Goal: Information Seeking & Learning: Learn about a topic

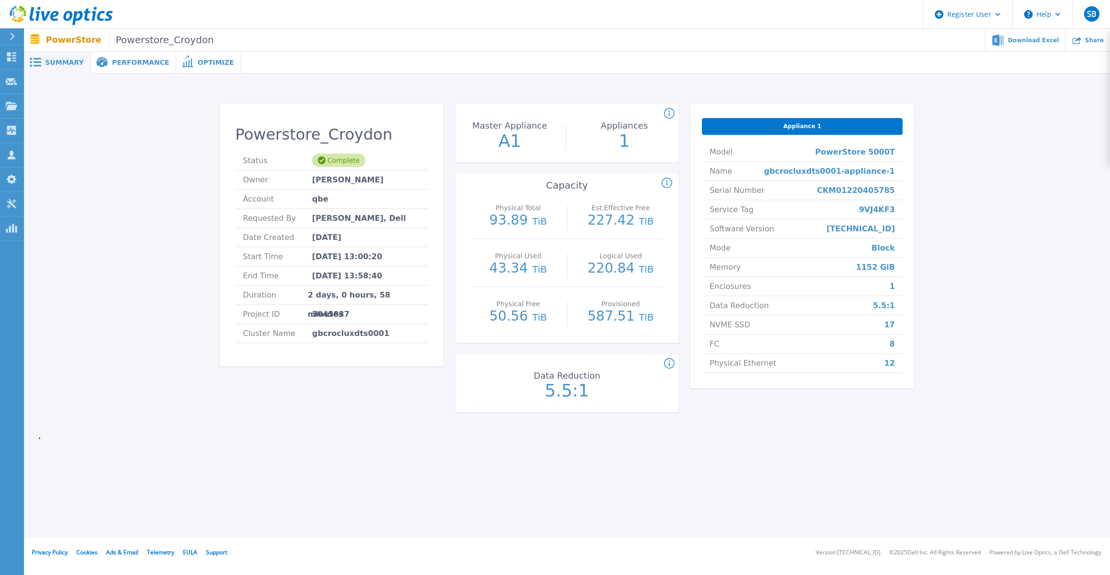
click at [664, 184] on icon at bounding box center [667, 184] width 11 height 12
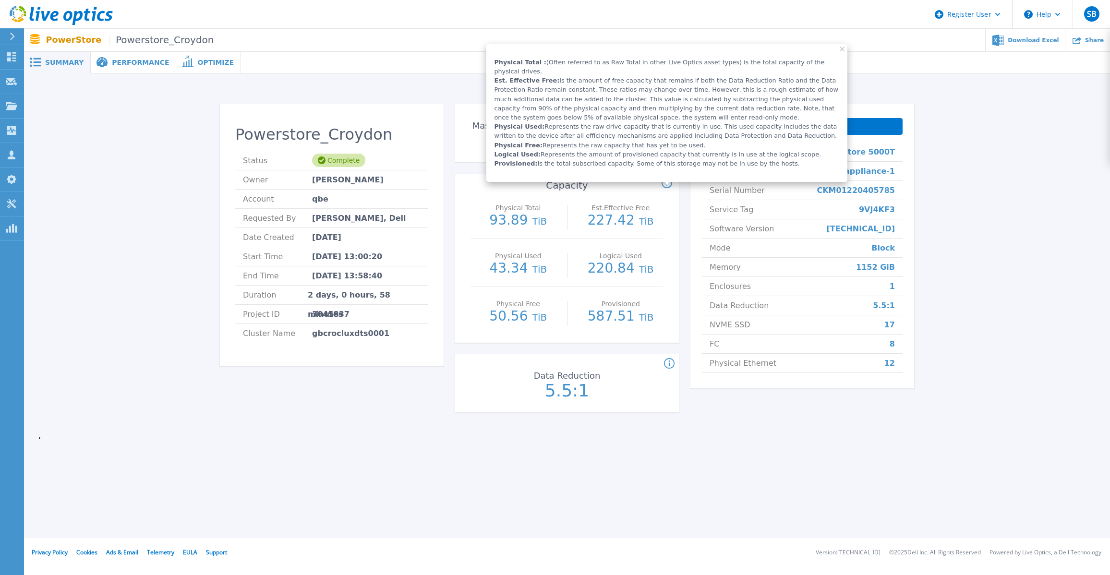
click at [892, 326] on span "17" at bounding box center [889, 324] width 11 height 19
click at [824, 326] on li "NVME SSD 17" at bounding box center [802, 324] width 201 height 19
drag, startPoint x: 843, startPoint y: 48, endPoint x: 838, endPoint y: 67, distance: 18.9
click at [843, 48] on icon at bounding box center [842, 49] width 5 height 5
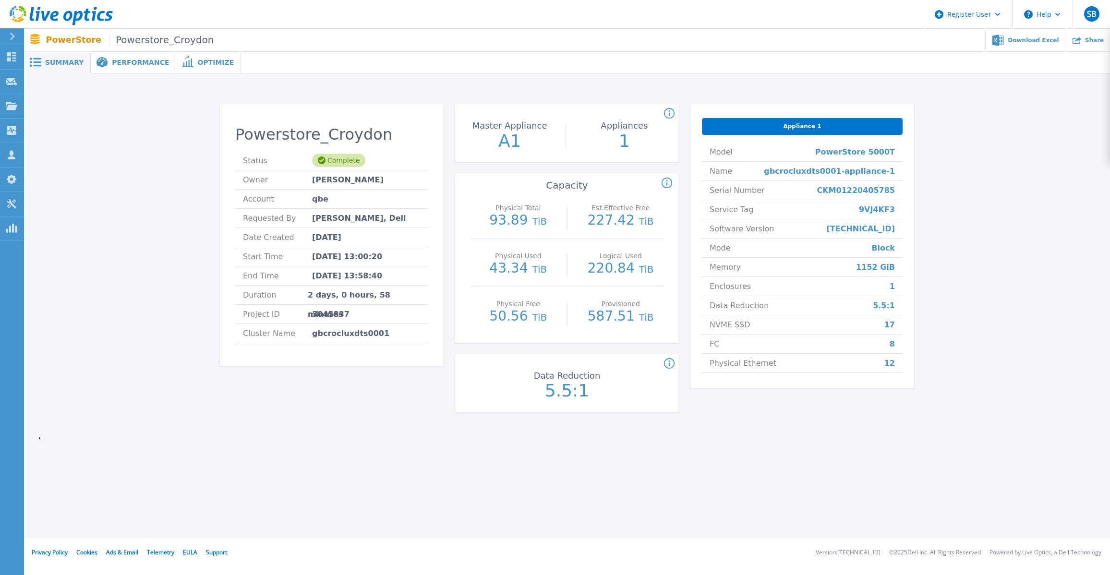
click at [672, 362] on icon at bounding box center [669, 364] width 11 height 12
click at [711, 393] on div "Appliance 1 Model PowerStore 5000T Name gbcrocluxdts0001-appliance-1 Serial Num…" at bounding box center [802, 264] width 224 height 320
click at [1035, 42] on span "Download Excel" at bounding box center [1033, 40] width 51 height 6
click at [1037, 45] on div "Download Excel" at bounding box center [1026, 40] width 80 height 23
click at [122, 62] on span "Performance" at bounding box center [140, 62] width 57 height 7
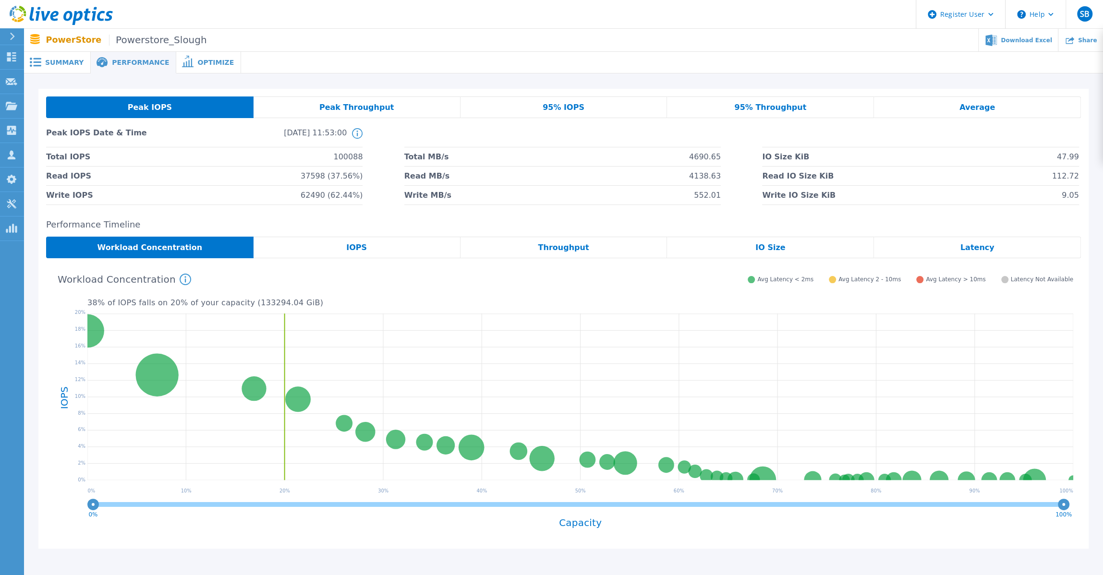
click at [155, 104] on span "Peak IOPS" at bounding box center [150, 108] width 44 height 8
click at [553, 111] on span "95% IOPS" at bounding box center [564, 108] width 42 height 8
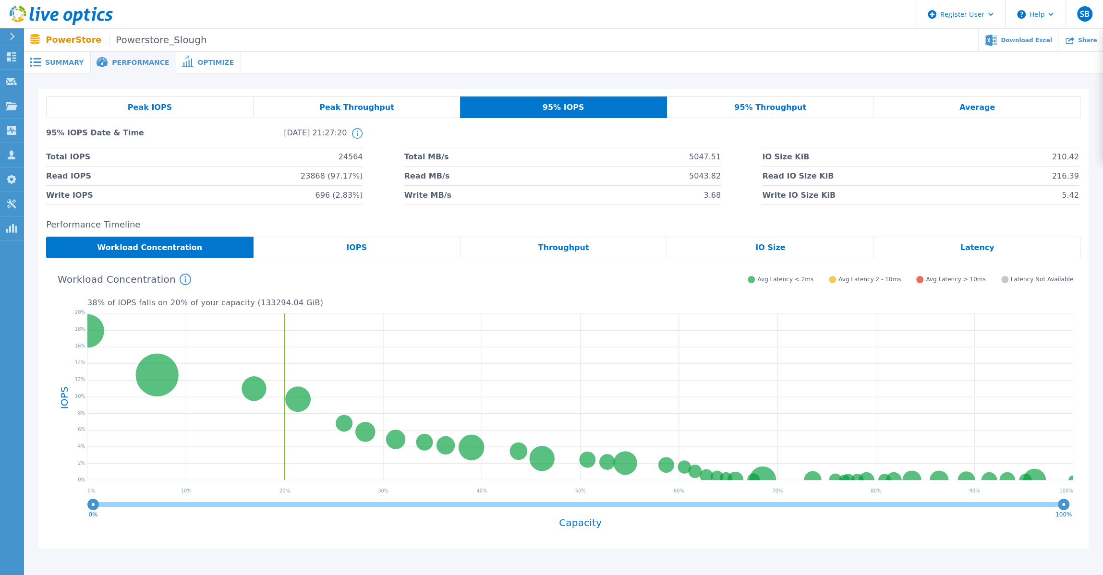
click at [553, 111] on span "95% IOPS" at bounding box center [564, 108] width 42 height 8
click at [366, 248] on div "IOPS" at bounding box center [356, 248] width 207 height 22
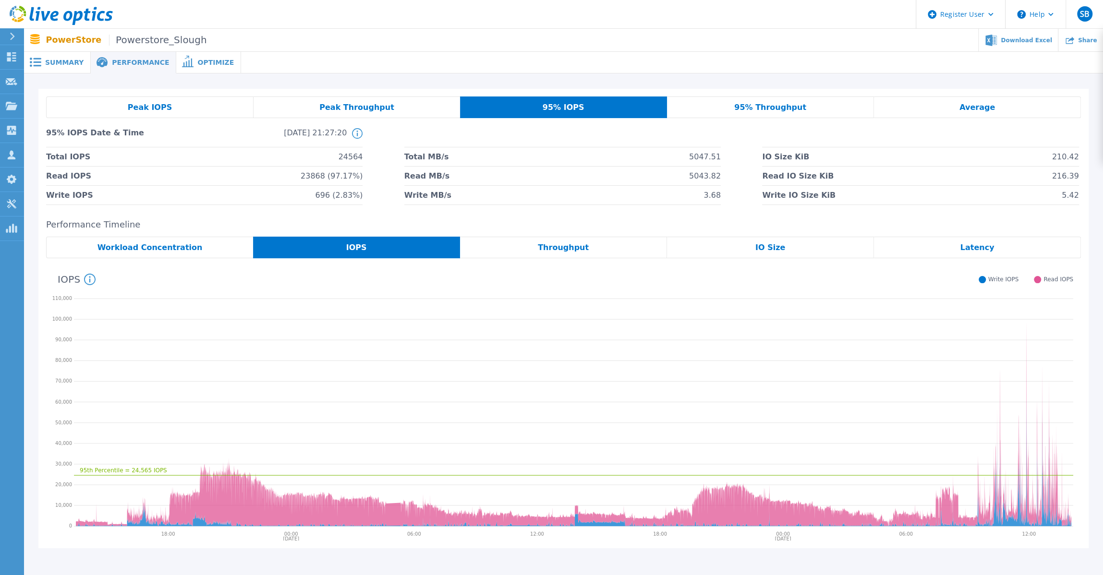
click at [584, 247] on div "Throughput" at bounding box center [563, 248] width 207 height 22
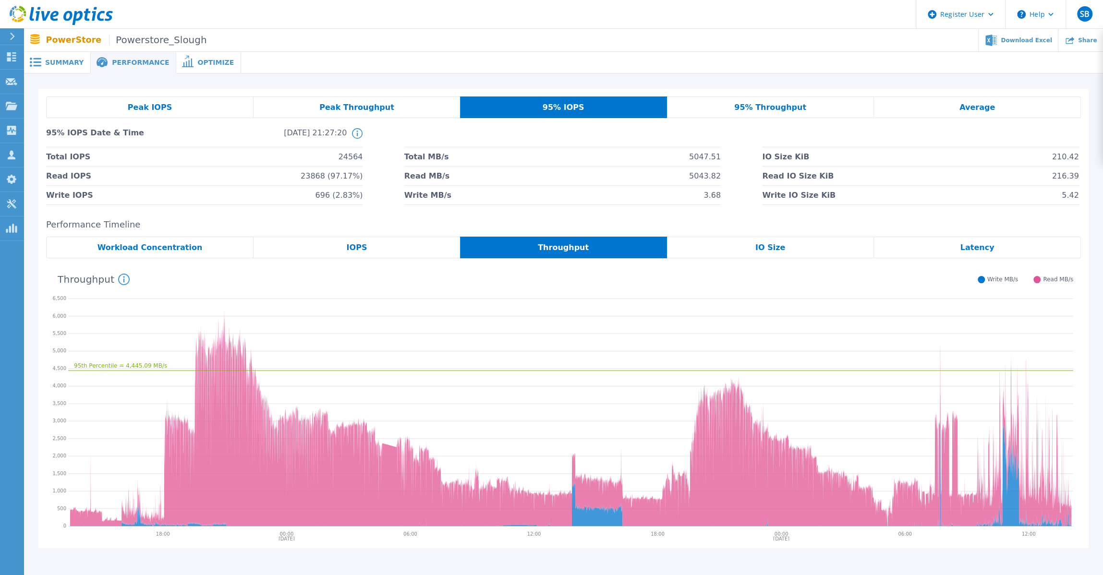
click at [761, 252] on span "IO Size" at bounding box center [770, 248] width 30 height 8
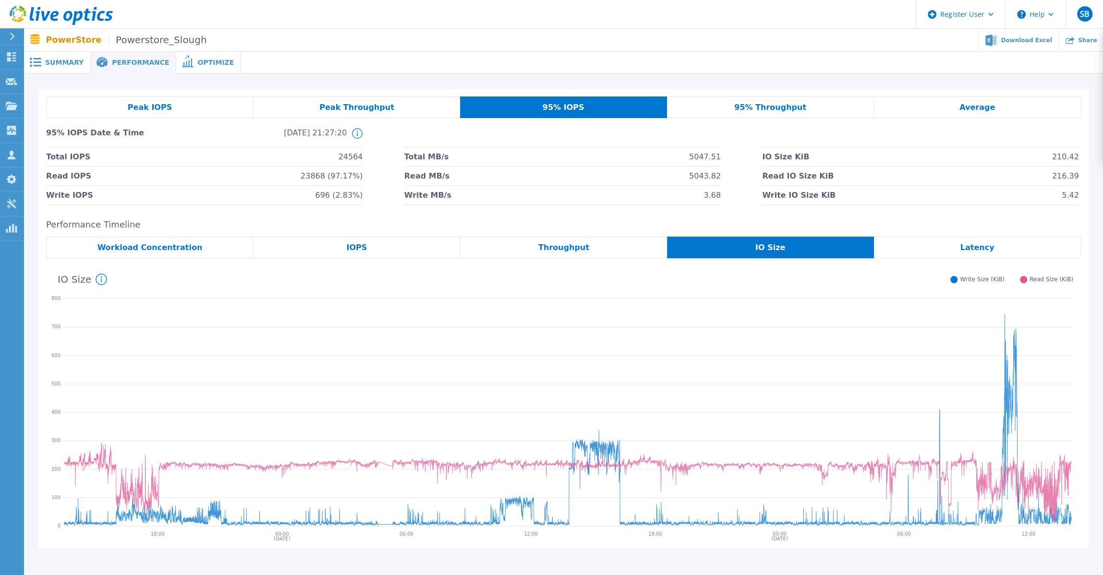
click at [928, 252] on div "Latency" at bounding box center [977, 248] width 207 height 22
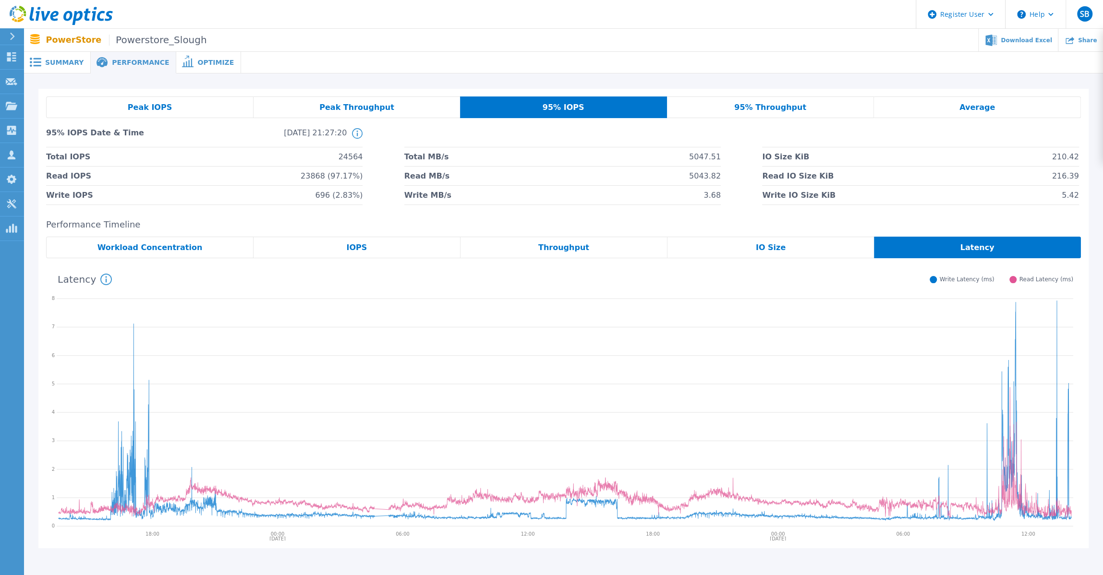
click at [135, 245] on span "Workload Concentration" at bounding box center [149, 248] width 105 height 8
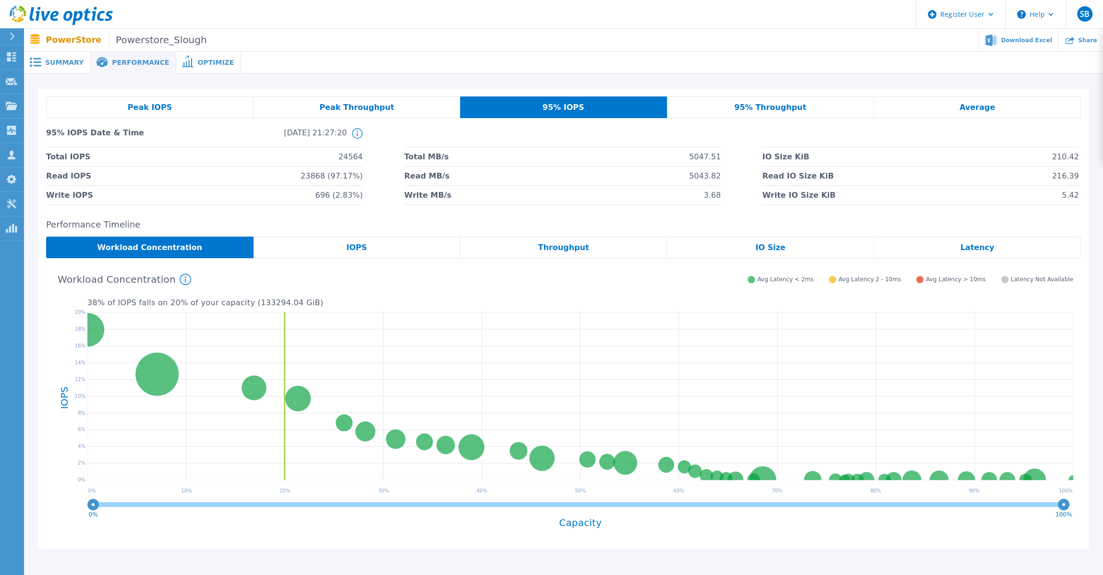
click at [971, 107] on span "Average" at bounding box center [977, 108] width 36 height 8
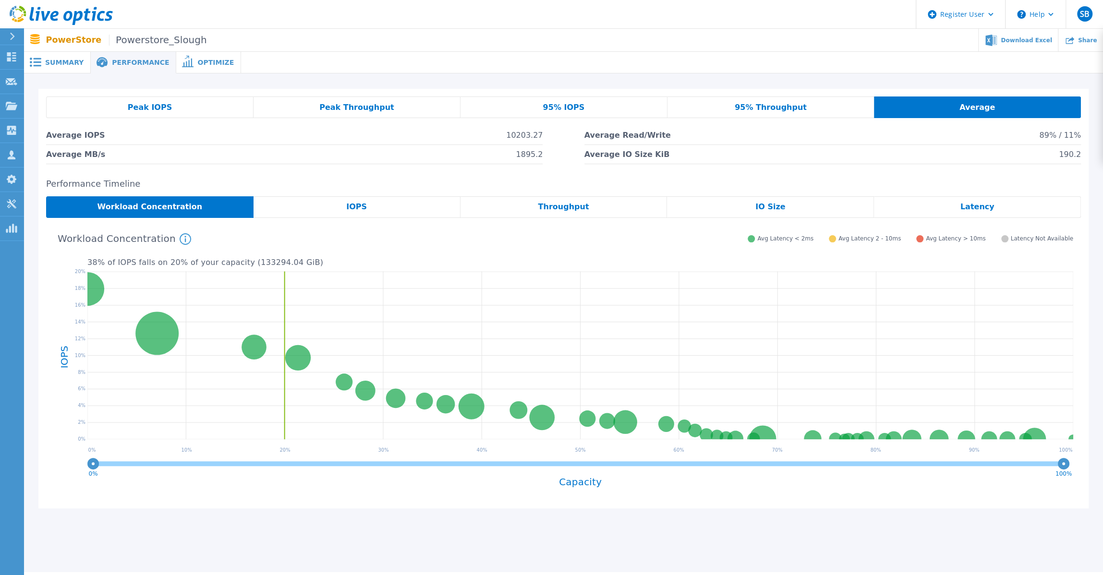
click at [197, 61] on span "Optimize" at bounding box center [215, 62] width 36 height 7
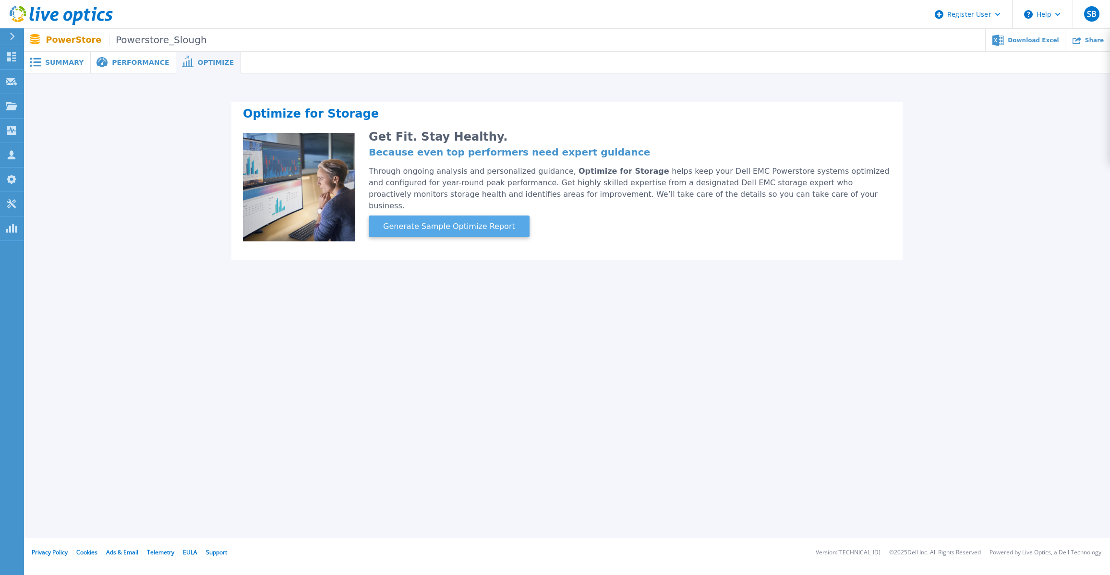
click at [477, 221] on span "Generate Sample Optimize Report" at bounding box center [449, 227] width 140 height 12
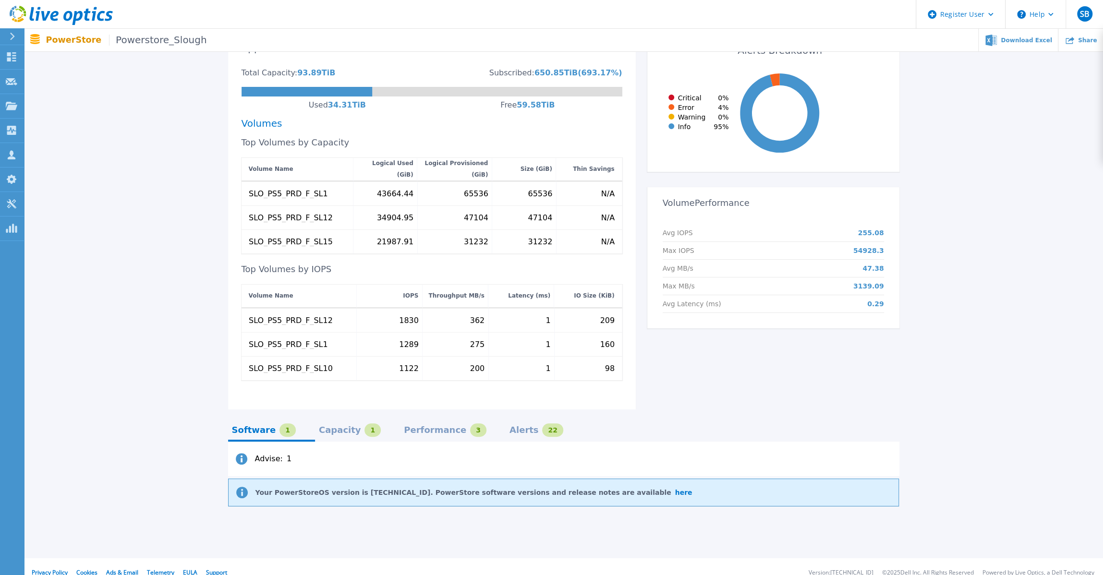
scroll to position [221, 0]
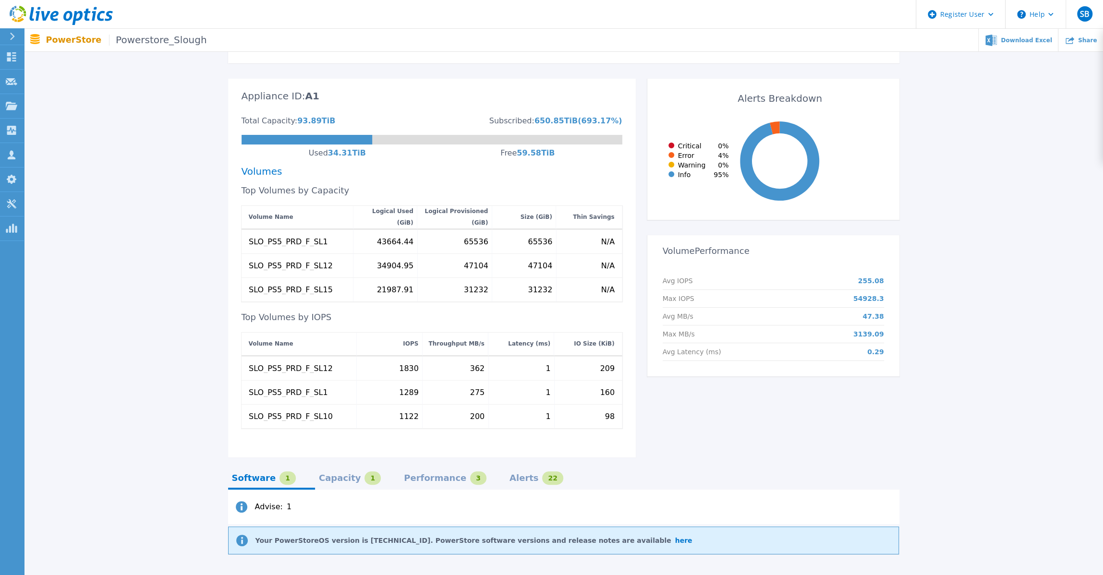
click at [243, 501] on icon at bounding box center [242, 507] width 12 height 12
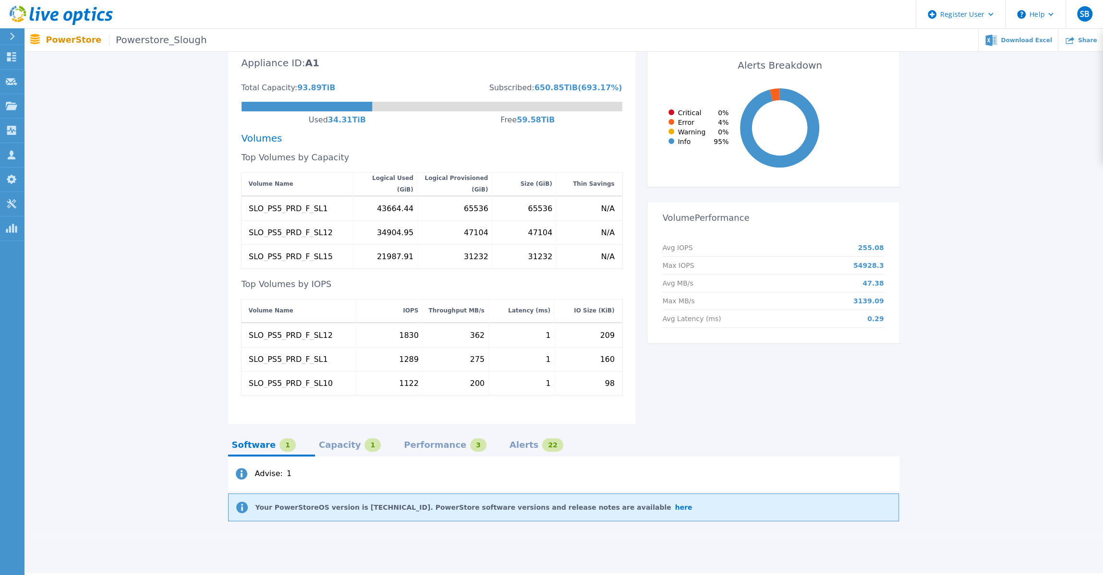
scroll to position [269, 0]
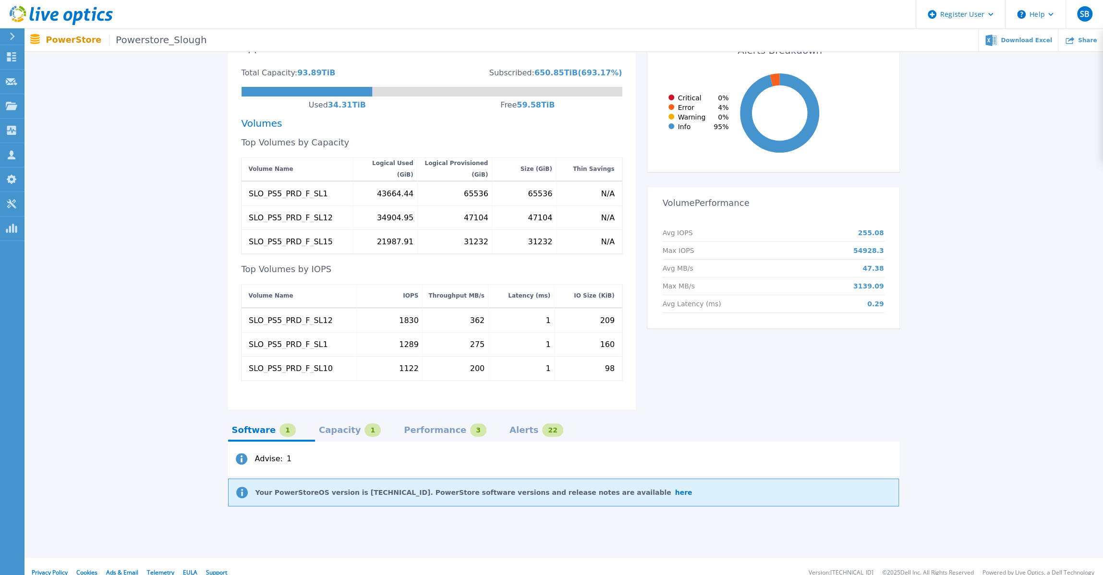
click at [332, 426] on div "Capacity" at bounding box center [340, 430] width 42 height 8
click at [410, 426] on div "Performance" at bounding box center [435, 430] width 62 height 8
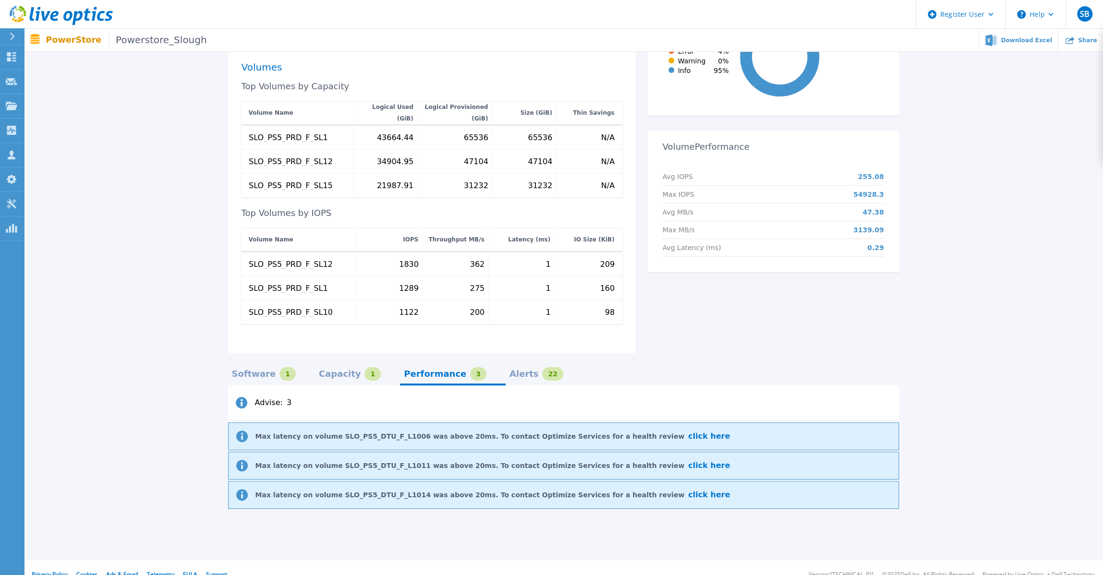
scroll to position [326, 0]
click at [509, 369] on div "Alerts" at bounding box center [523, 373] width 29 height 8
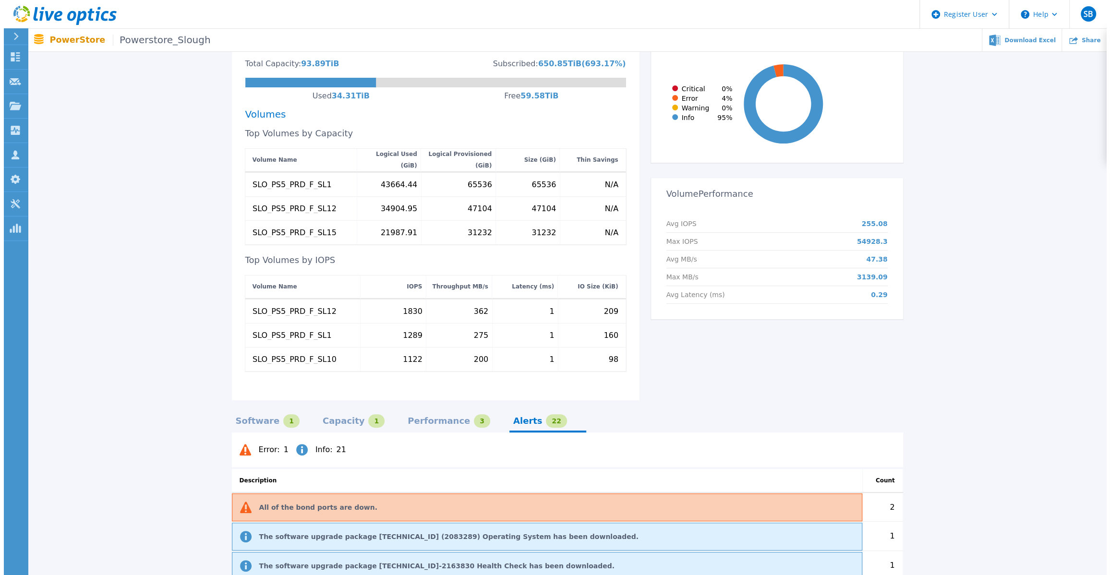
scroll to position [0, 0]
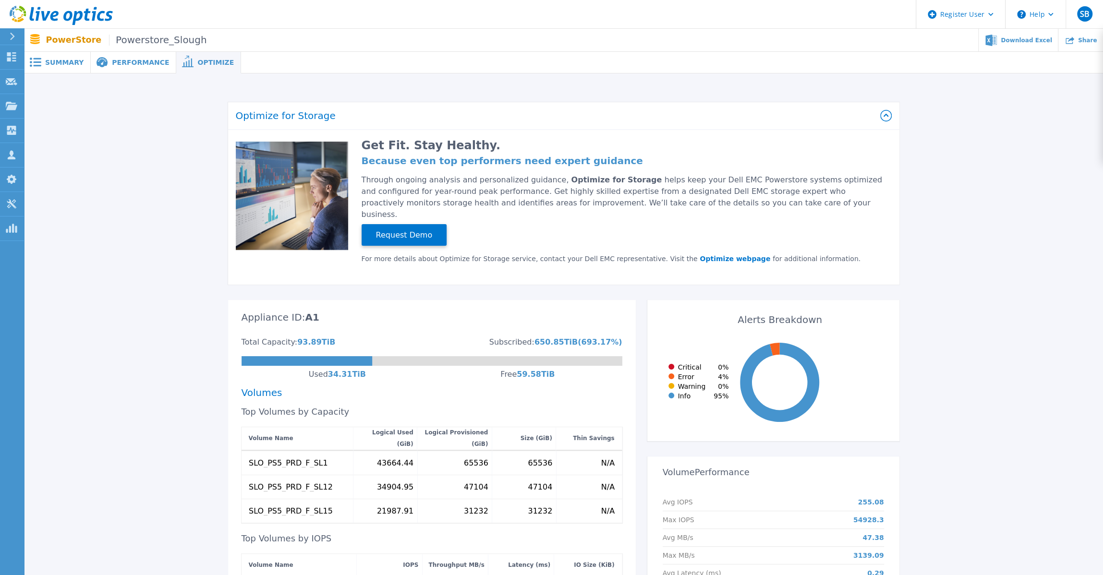
click at [125, 61] on span "Performance" at bounding box center [140, 62] width 57 height 7
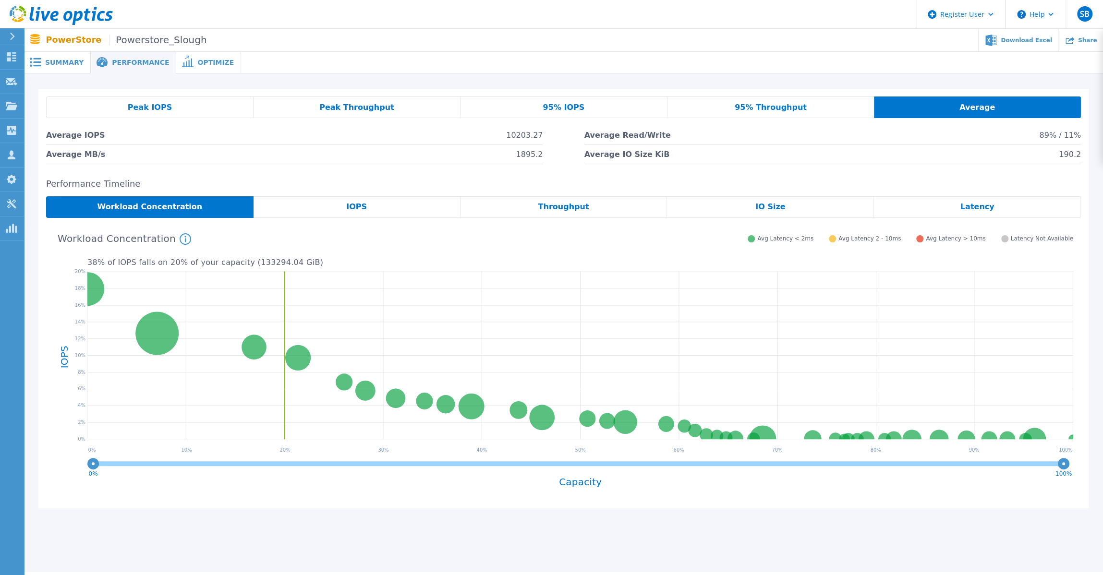
click at [55, 65] on span "Summary" at bounding box center [64, 62] width 38 height 7
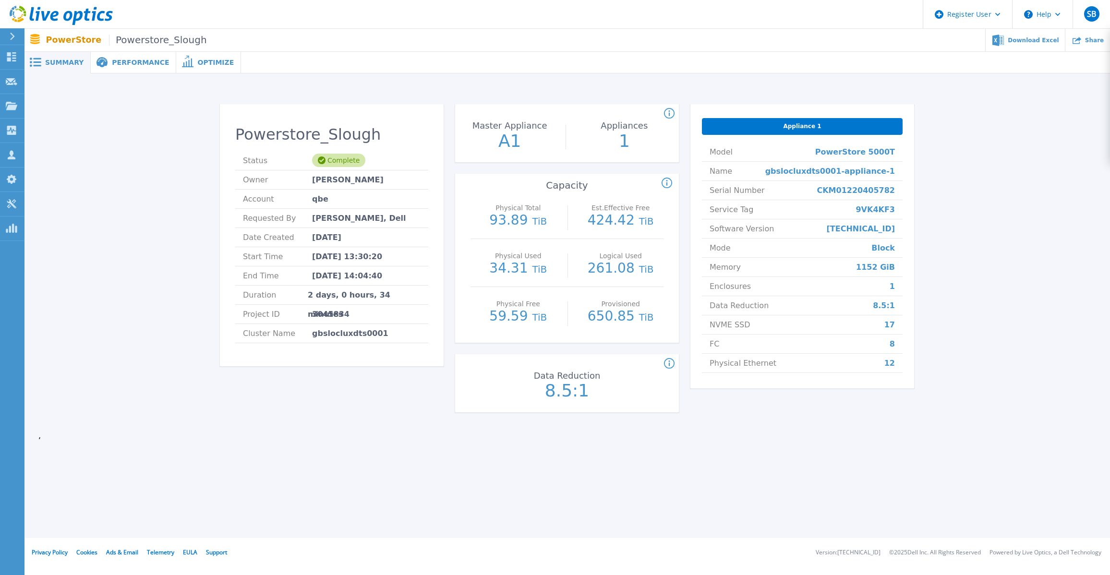
click at [91, 259] on div "Powerstore_Slough Status Complete Owner Monika Sharma Account qbe Requested By …" at bounding box center [566, 260] width 1057 height 343
click at [133, 65] on span "Performance" at bounding box center [140, 62] width 57 height 7
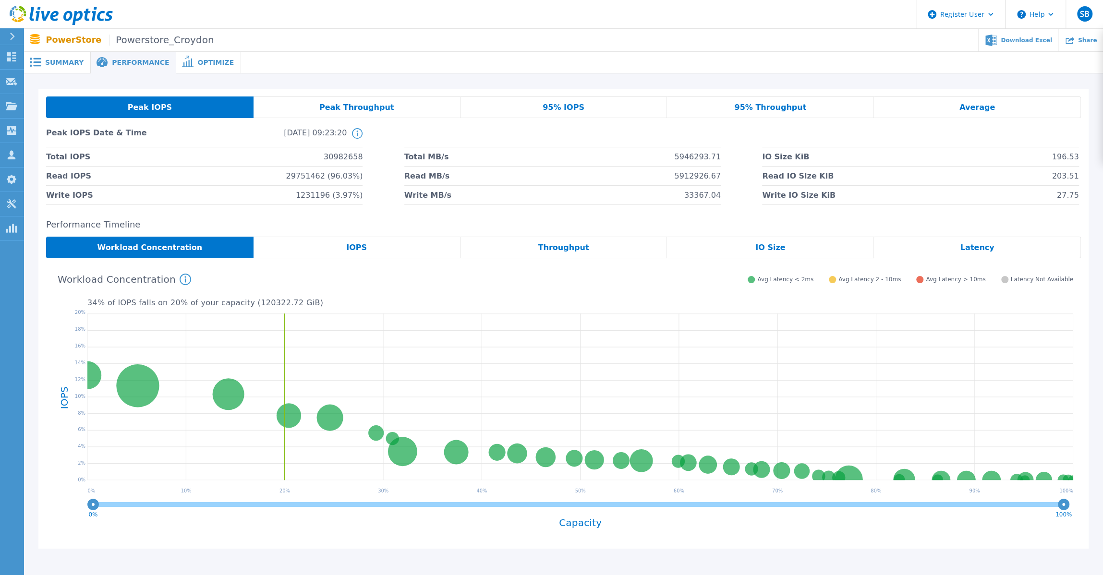
click at [348, 155] on span "30982658" at bounding box center [343, 156] width 39 height 19
click at [565, 106] on span "95% IOPS" at bounding box center [564, 108] width 42 height 8
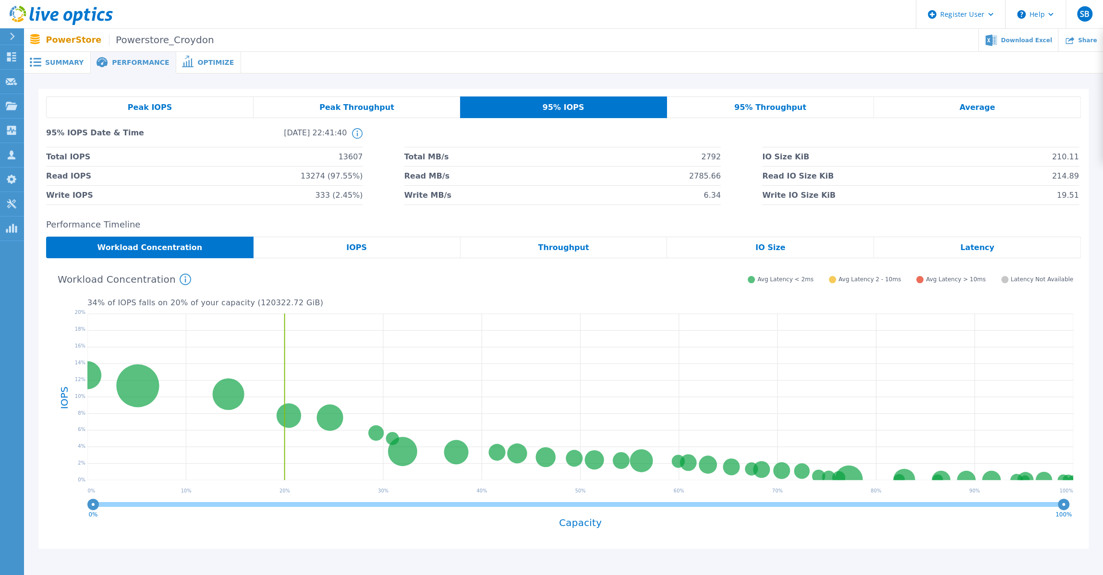
click at [780, 111] on span "95% Throughput" at bounding box center [770, 108] width 72 height 8
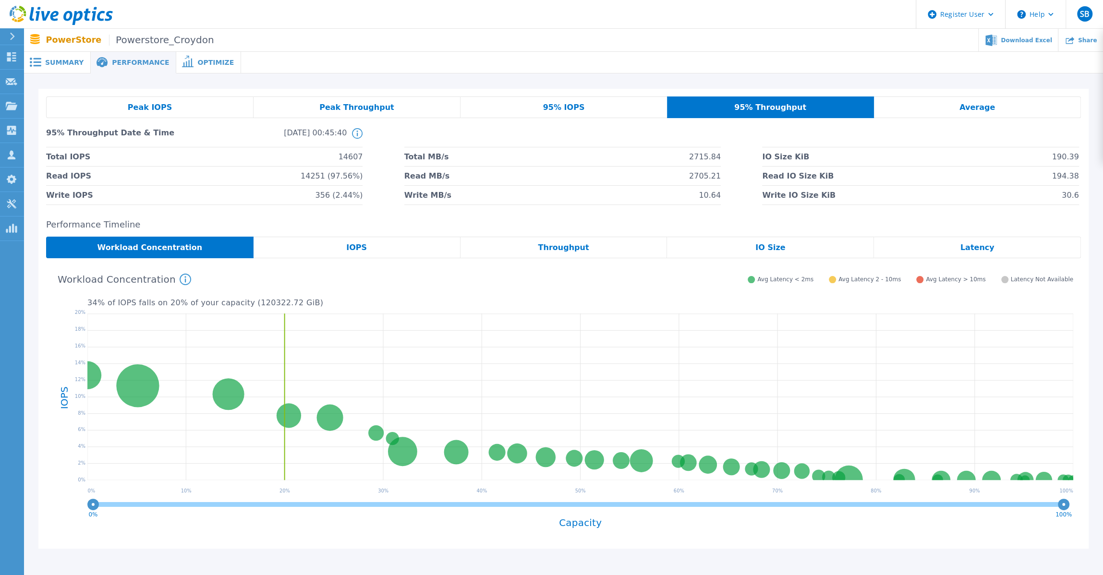
click at [978, 113] on div "Average" at bounding box center [977, 107] width 207 height 22
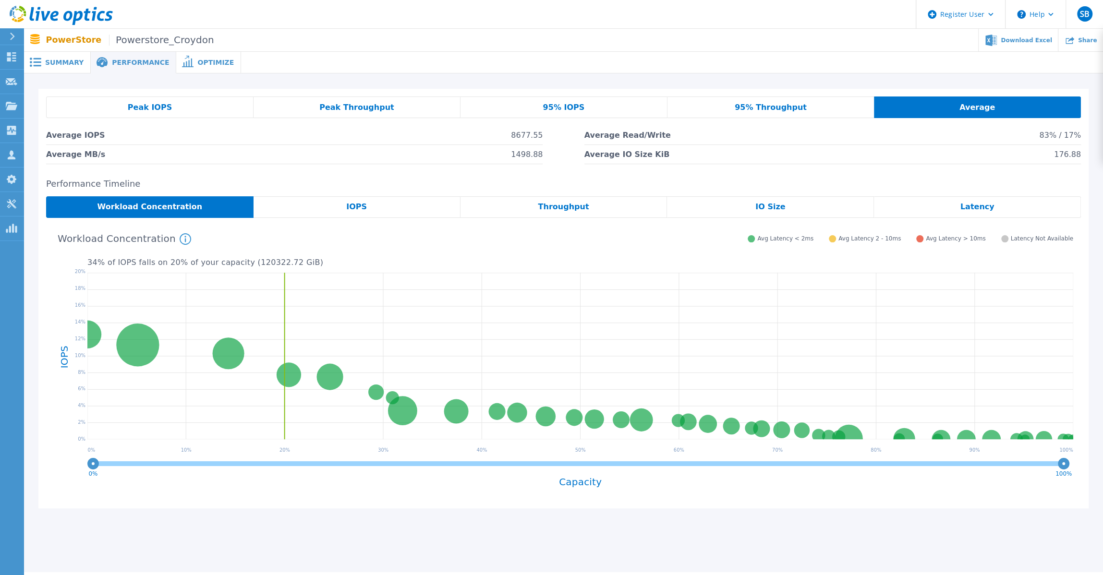
click at [188, 108] on div "Peak IOPS" at bounding box center [149, 107] width 207 height 22
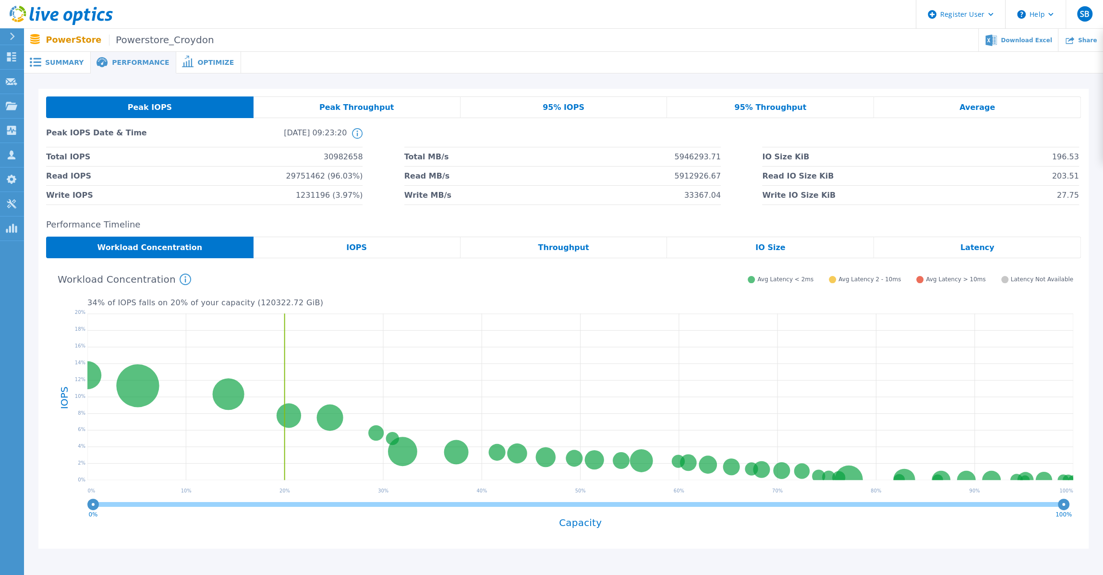
click at [343, 159] on span "30982658" at bounding box center [343, 156] width 39 height 19
click at [301, 248] on div "IOPS" at bounding box center [356, 248] width 207 height 22
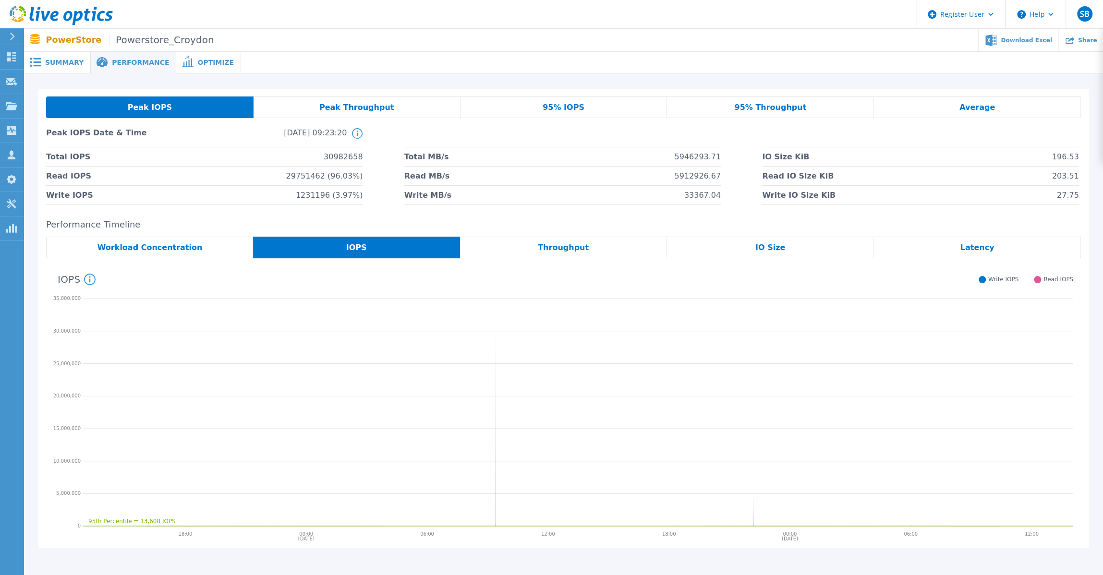
click at [572, 251] on span "Throughput" at bounding box center [563, 248] width 51 height 8
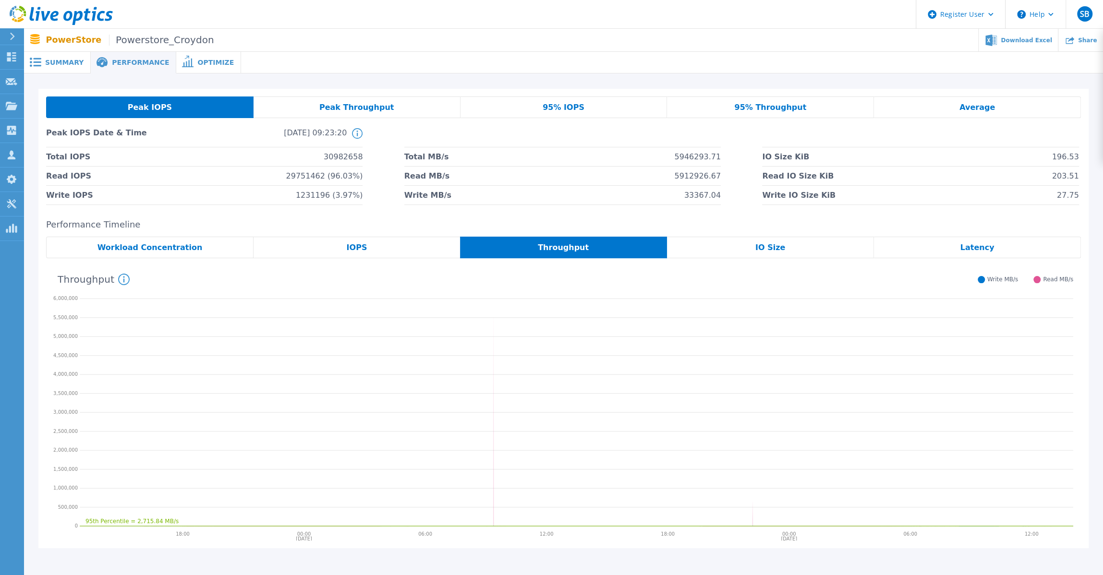
click at [364, 244] on span "IOPS" at bounding box center [357, 248] width 21 height 8
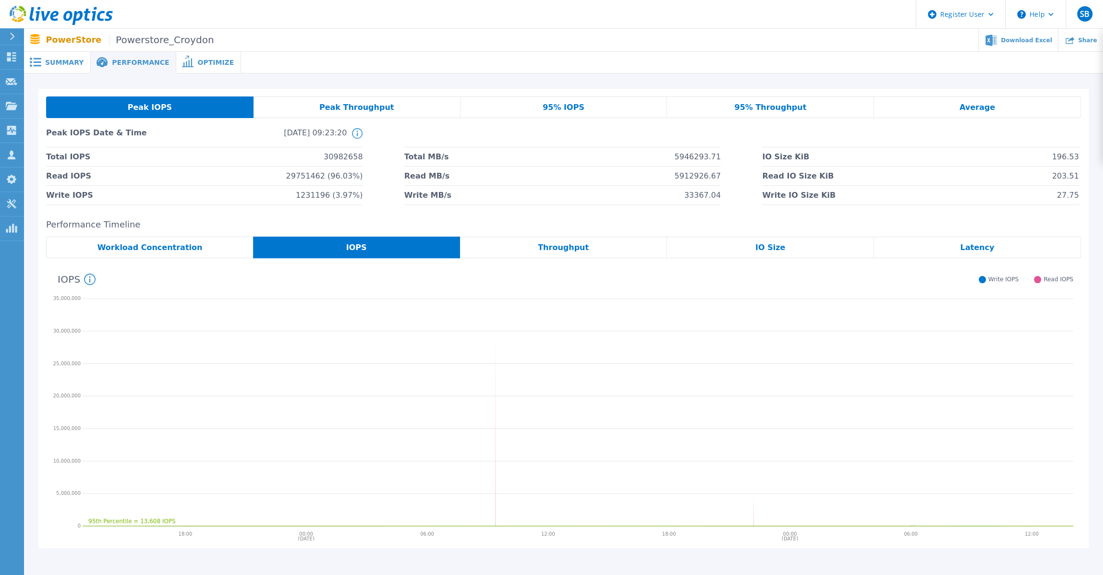
click at [165, 249] on span "Workload Concentration" at bounding box center [149, 248] width 105 height 8
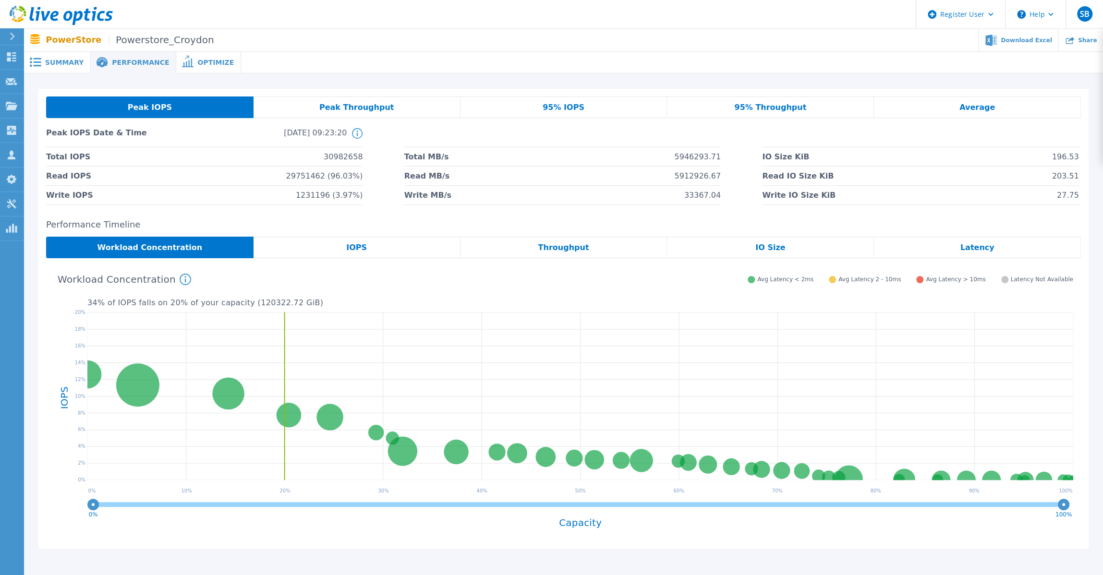
click at [199, 62] on span "Optimize" at bounding box center [215, 62] width 36 height 7
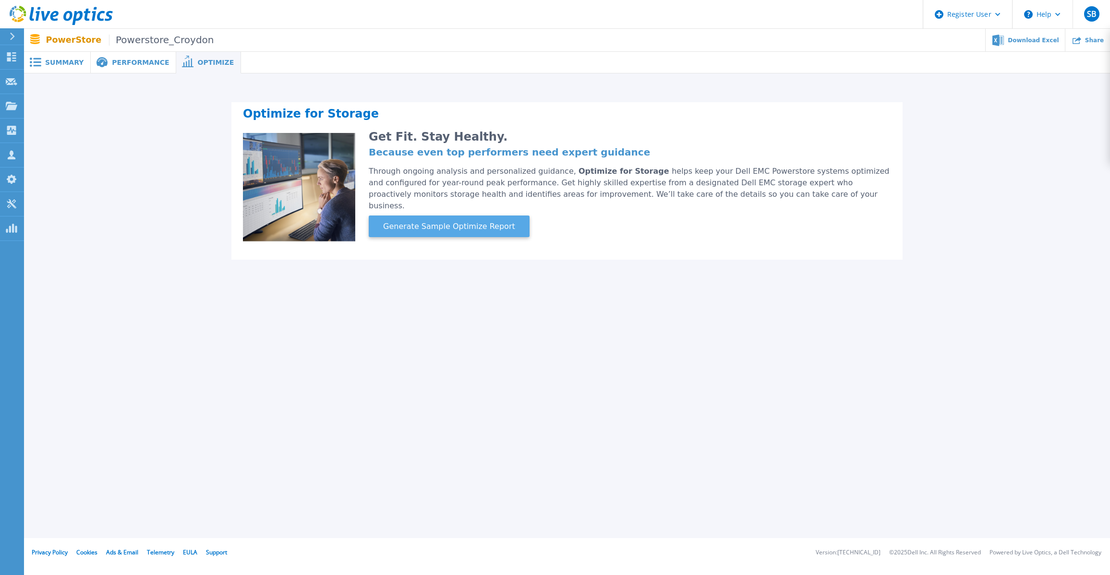
click at [435, 221] on span "Generate Sample Optimize Report" at bounding box center [449, 227] width 140 height 12
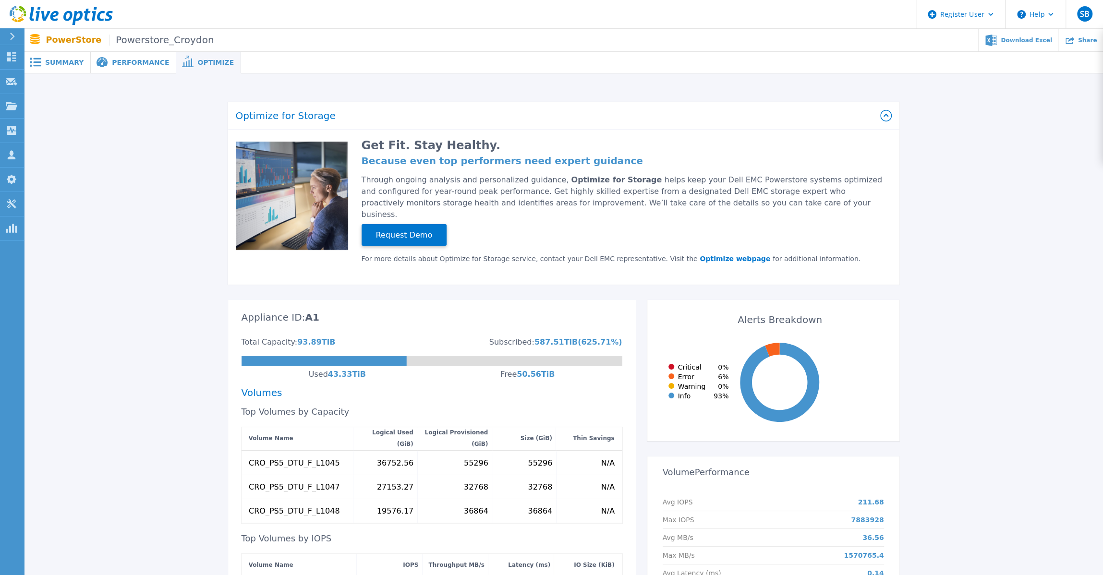
click at [65, 65] on span "Summary" at bounding box center [64, 62] width 38 height 7
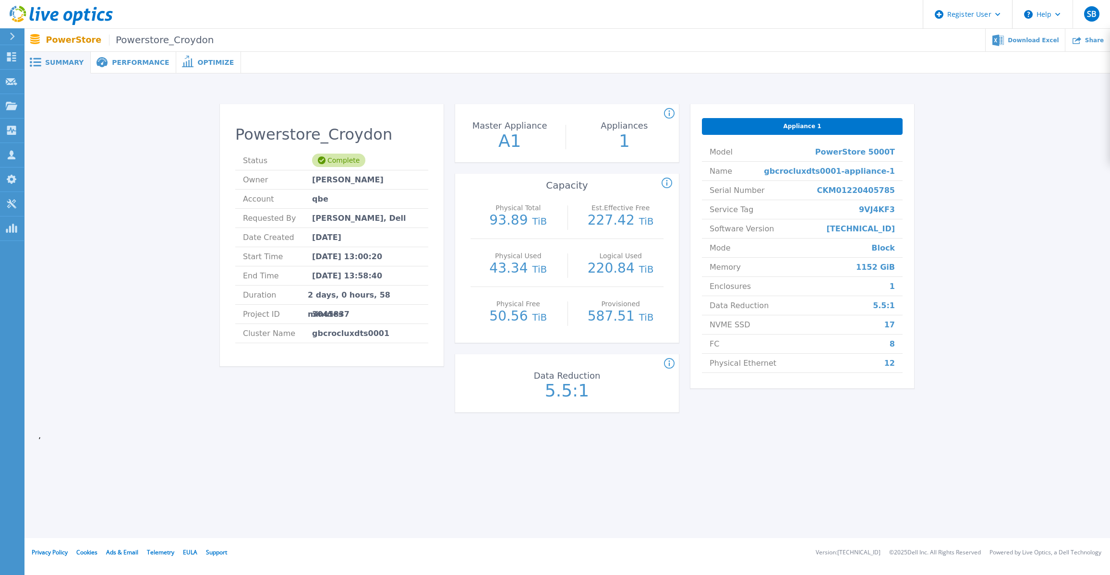
click at [123, 65] on span "Performance" at bounding box center [140, 62] width 57 height 7
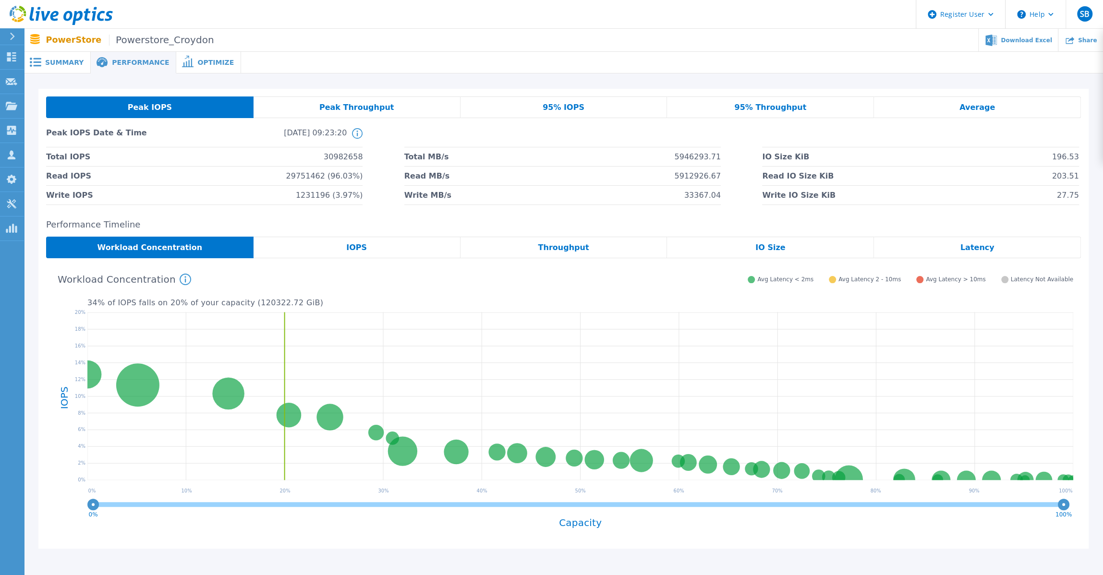
click at [217, 192] on li "Write IOPS 1231196 (3.97%)" at bounding box center [204, 195] width 316 height 19
click at [561, 107] on span "95% IOPS" at bounding box center [564, 108] width 42 height 8
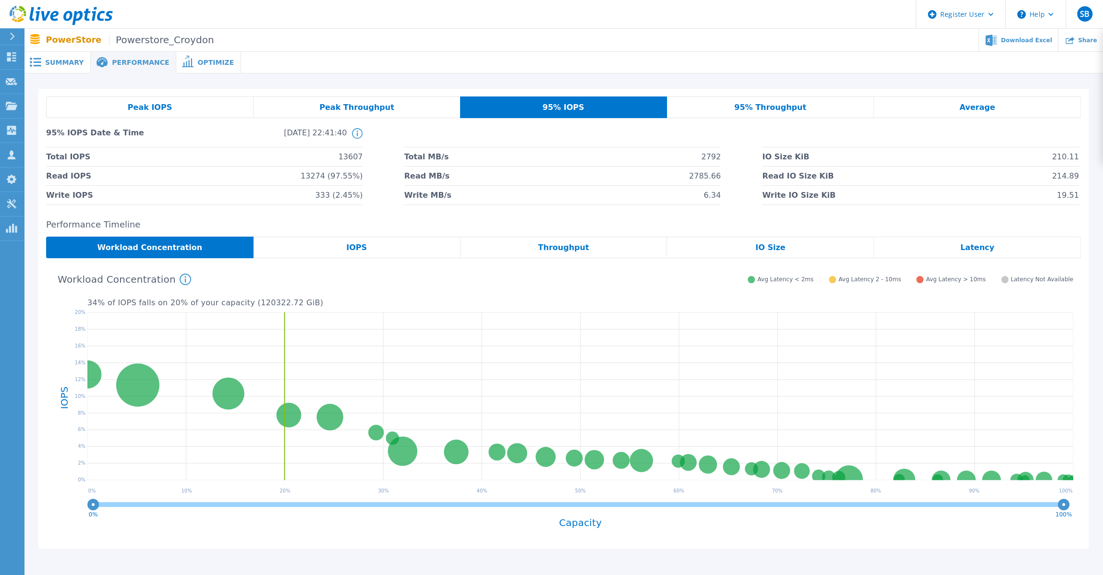
click at [954, 112] on div "Average" at bounding box center [977, 107] width 207 height 22
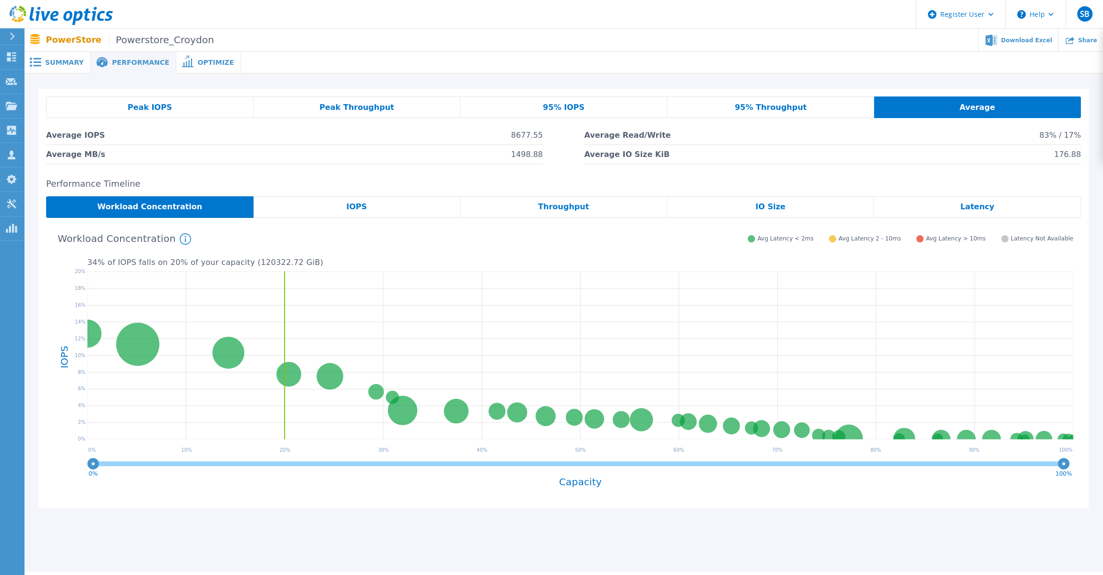
click at [376, 205] on div "IOPS" at bounding box center [356, 207] width 207 height 22
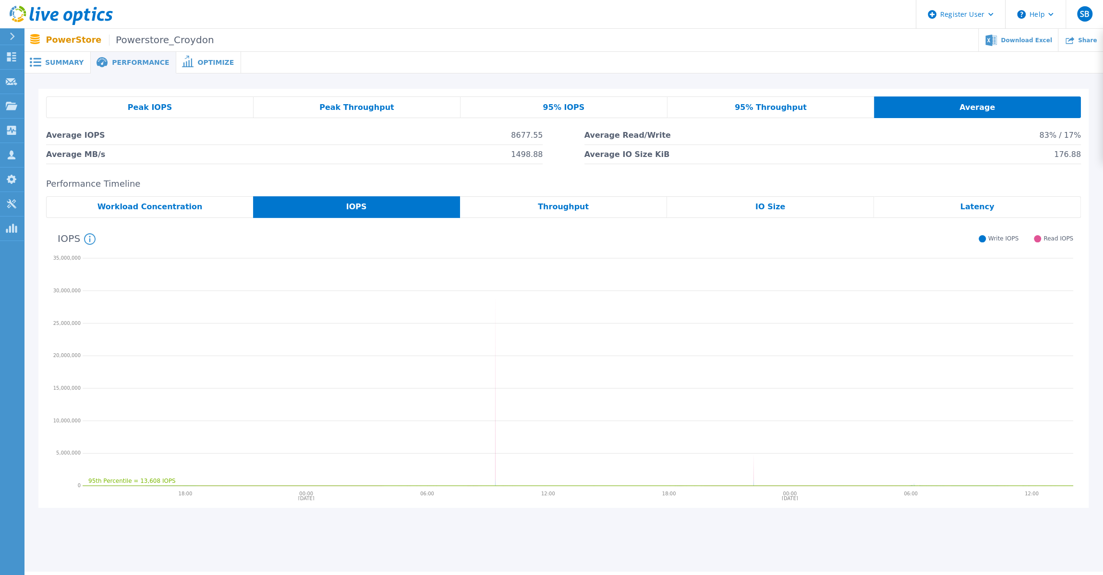
click at [792, 202] on div "IO Size" at bounding box center [770, 207] width 207 height 22
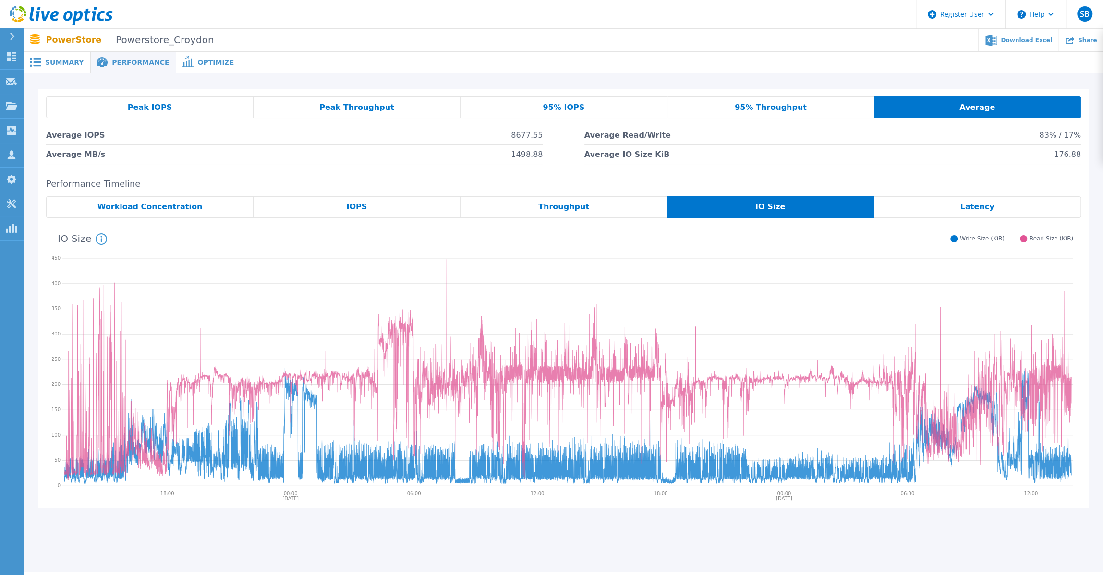
click at [974, 205] on span "Latency" at bounding box center [977, 207] width 34 height 8
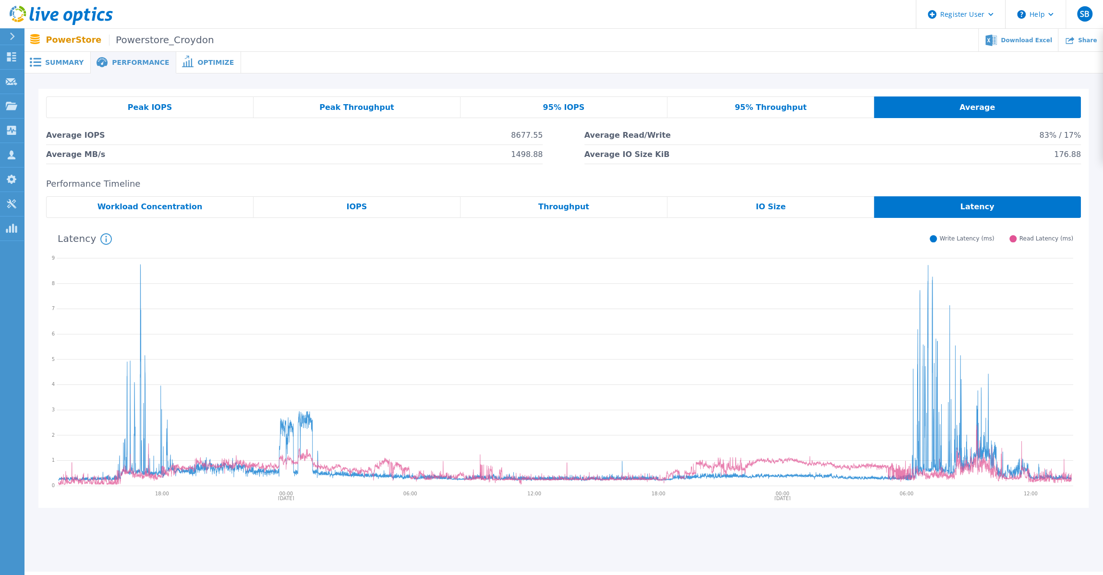
click at [58, 63] on span "Summary" at bounding box center [64, 62] width 38 height 7
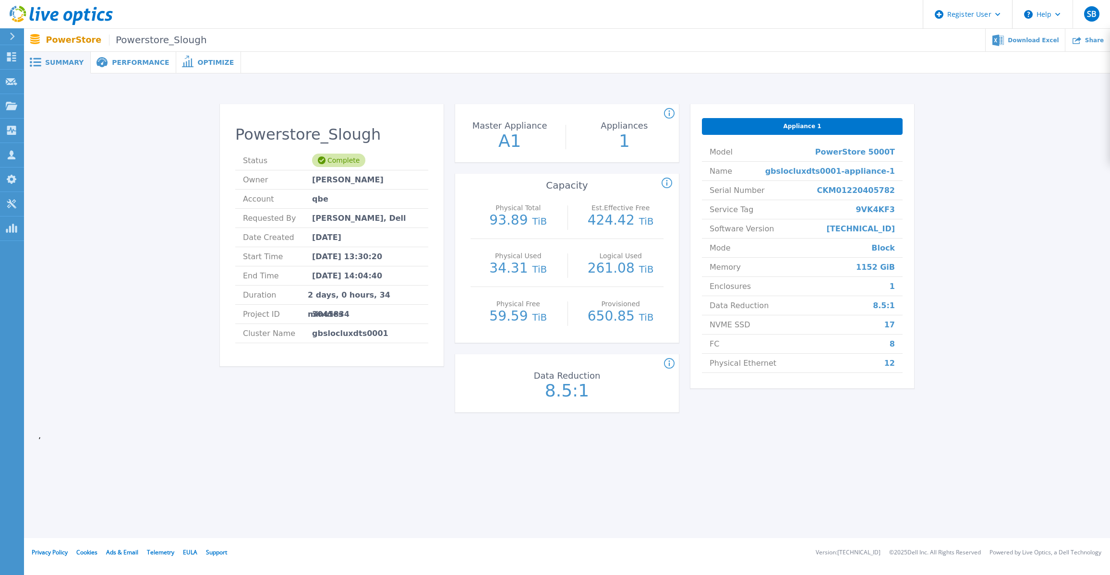
scroll to position [150, 0]
